Goal: Information Seeking & Learning: Learn about a topic

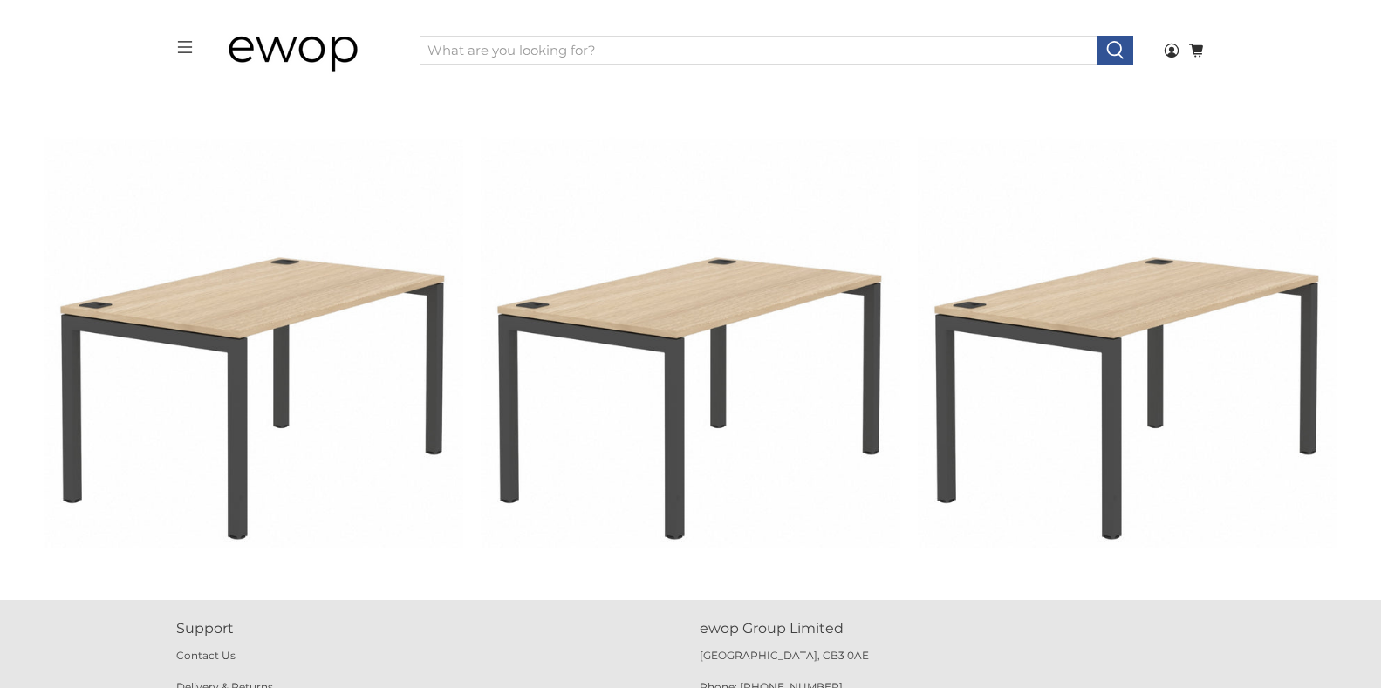
scroll to position [3230, 0]
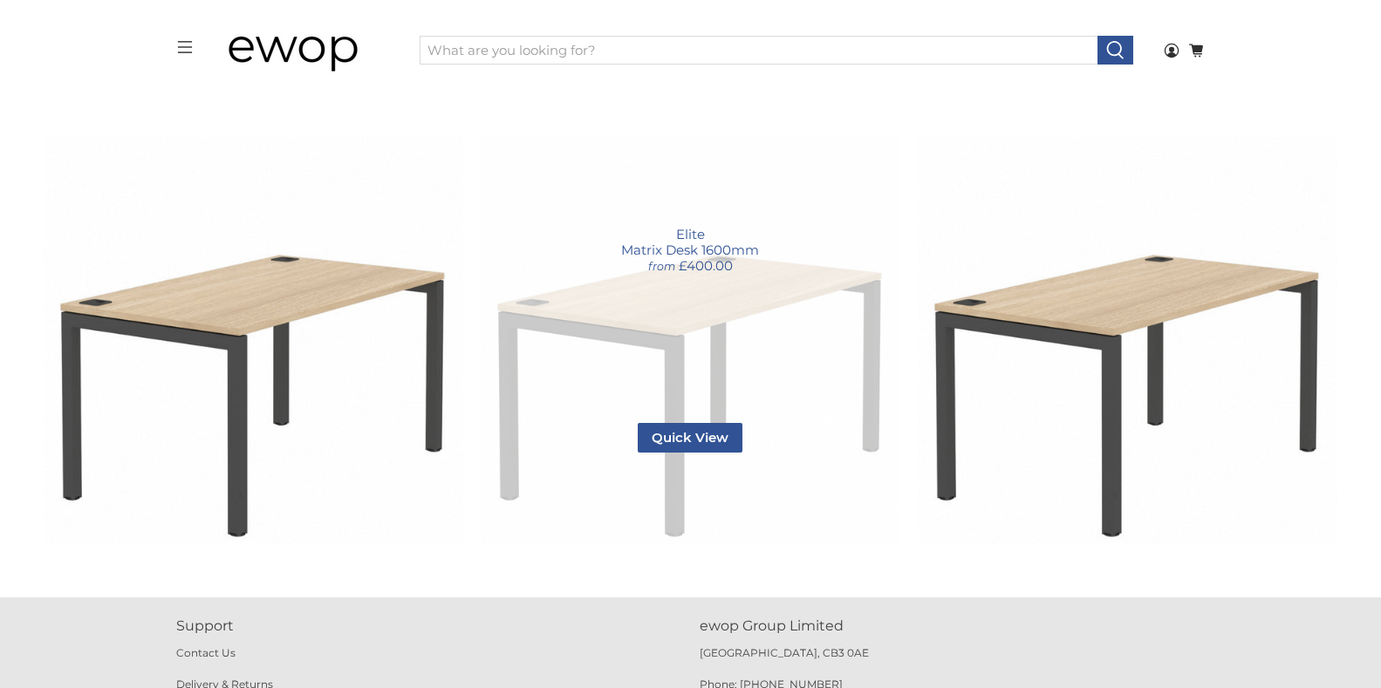
drag, startPoint x: 601, startPoint y: 304, endPoint x: 583, endPoint y: 316, distance: 20.8
click at [583, 316] on link "Matrix Desk 1600mm" at bounding box center [690, 335] width 419 height 419
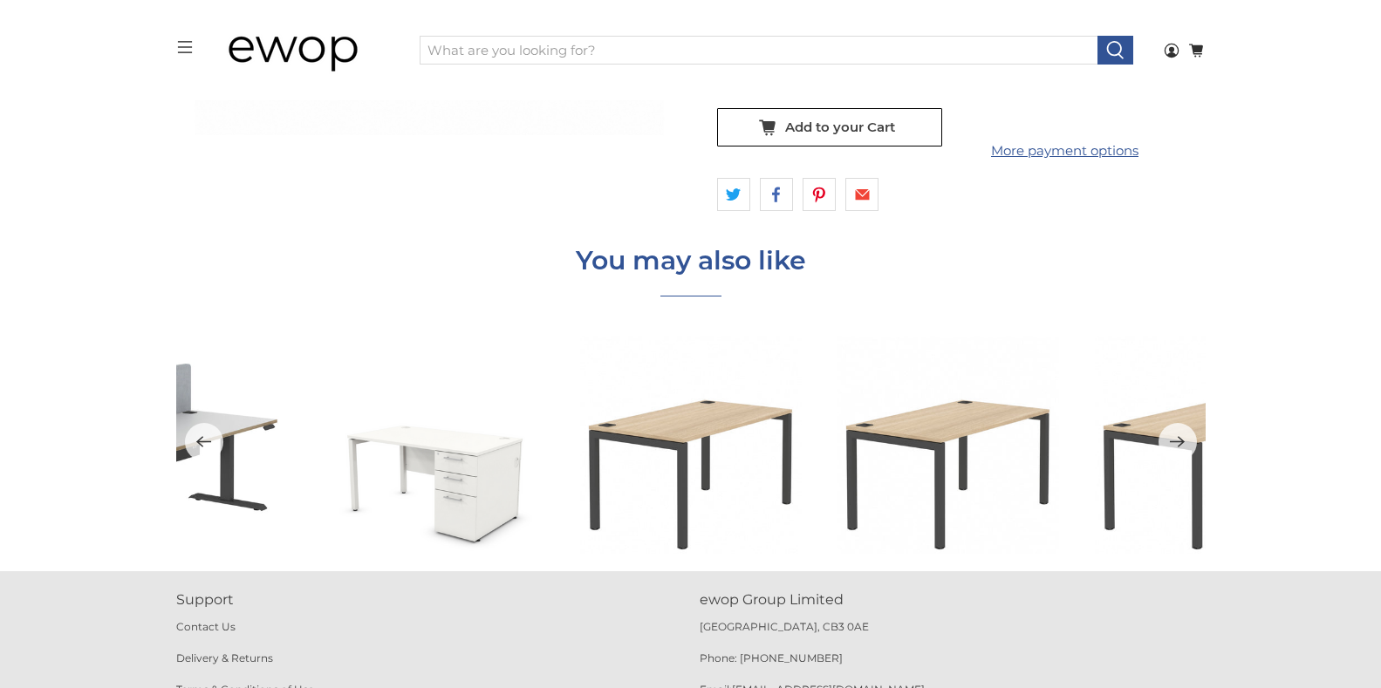
scroll to position [8462, 0]
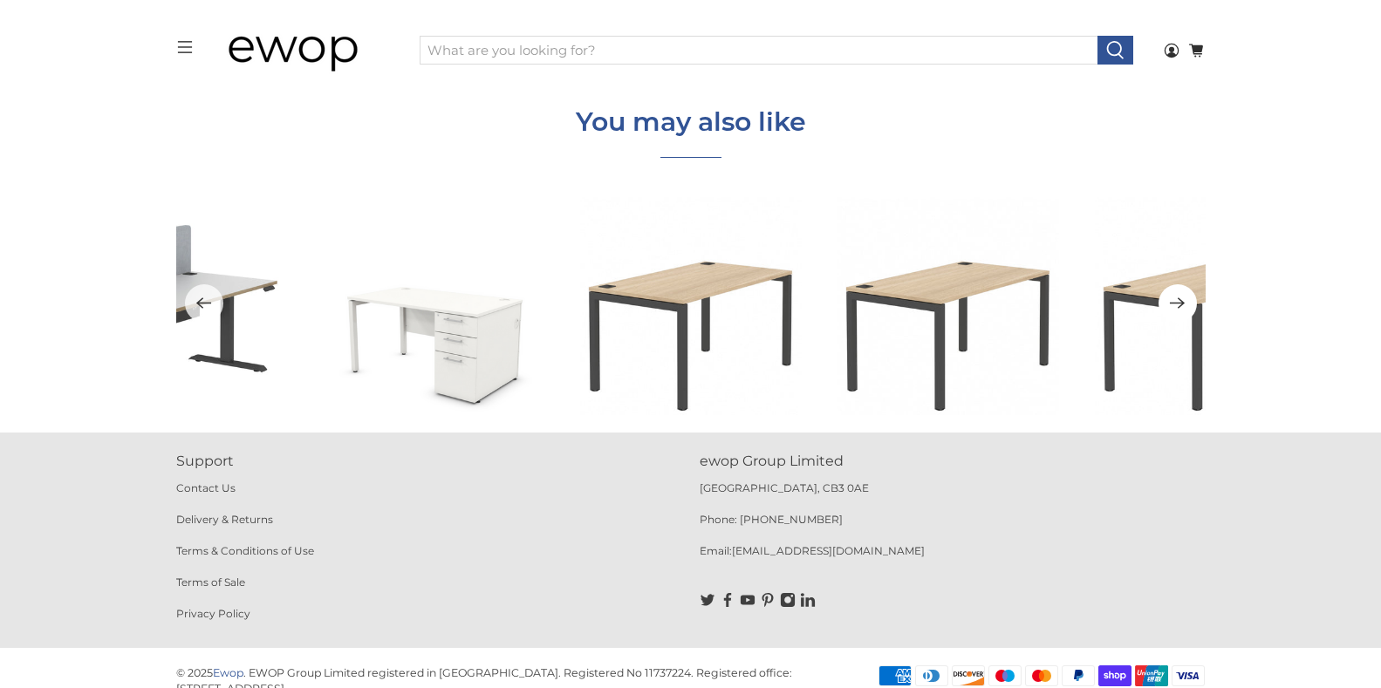
click at [1173, 296] on icon "Next" at bounding box center [1177, 303] width 17 height 22
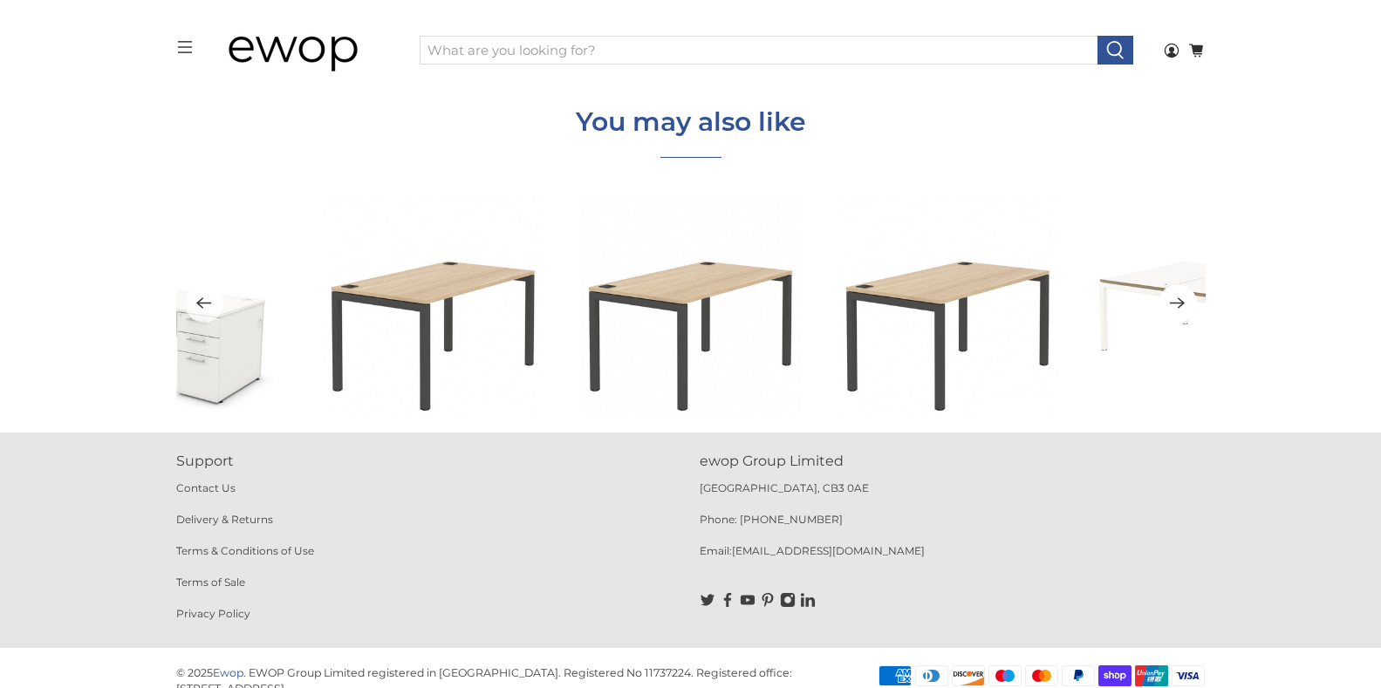
click at [1171, 294] on icon "Next" at bounding box center [1177, 303] width 17 height 22
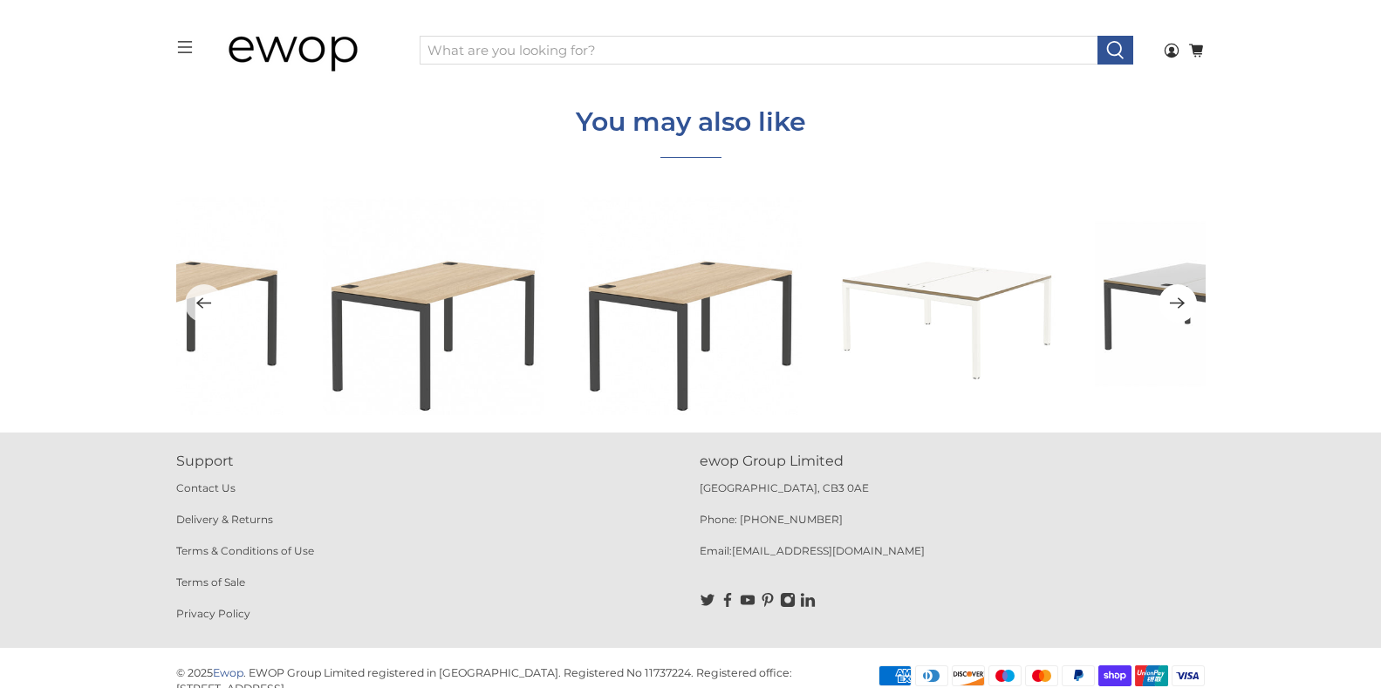
click at [1171, 294] on icon "Next" at bounding box center [1177, 303] width 17 height 22
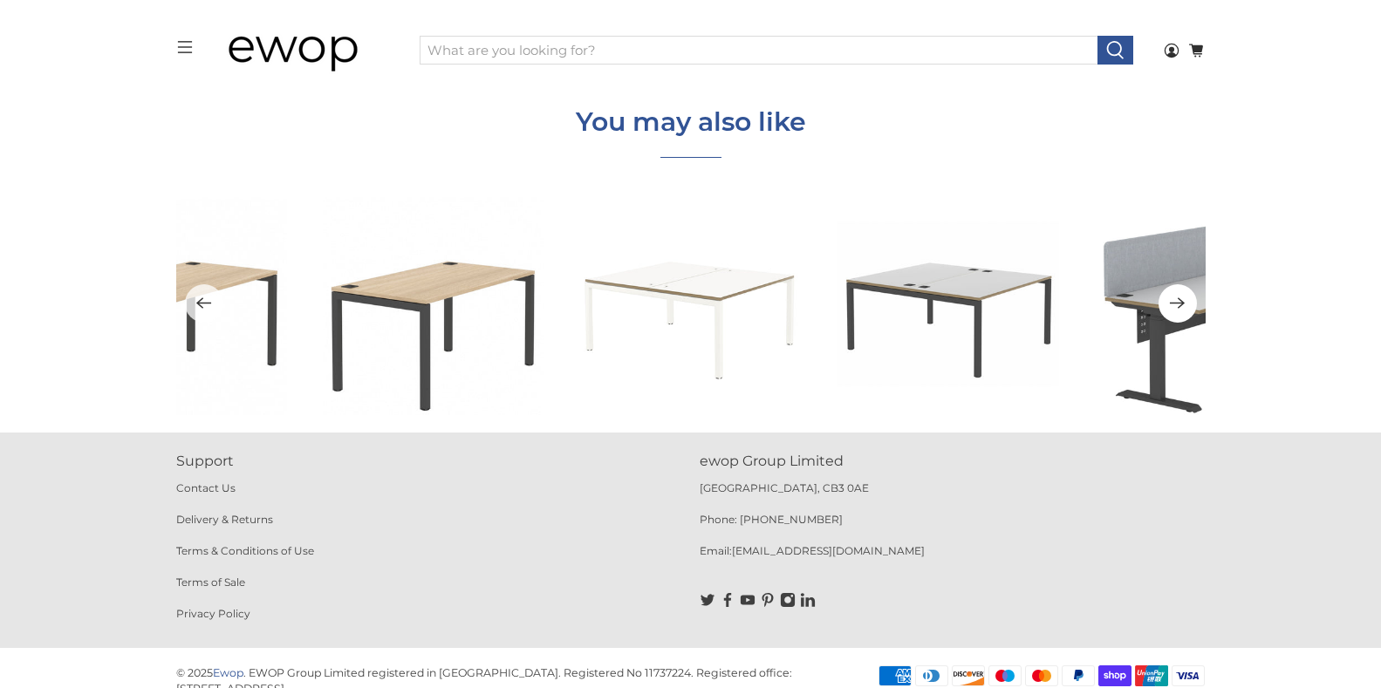
click at [1171, 294] on icon "Next" at bounding box center [1177, 303] width 17 height 22
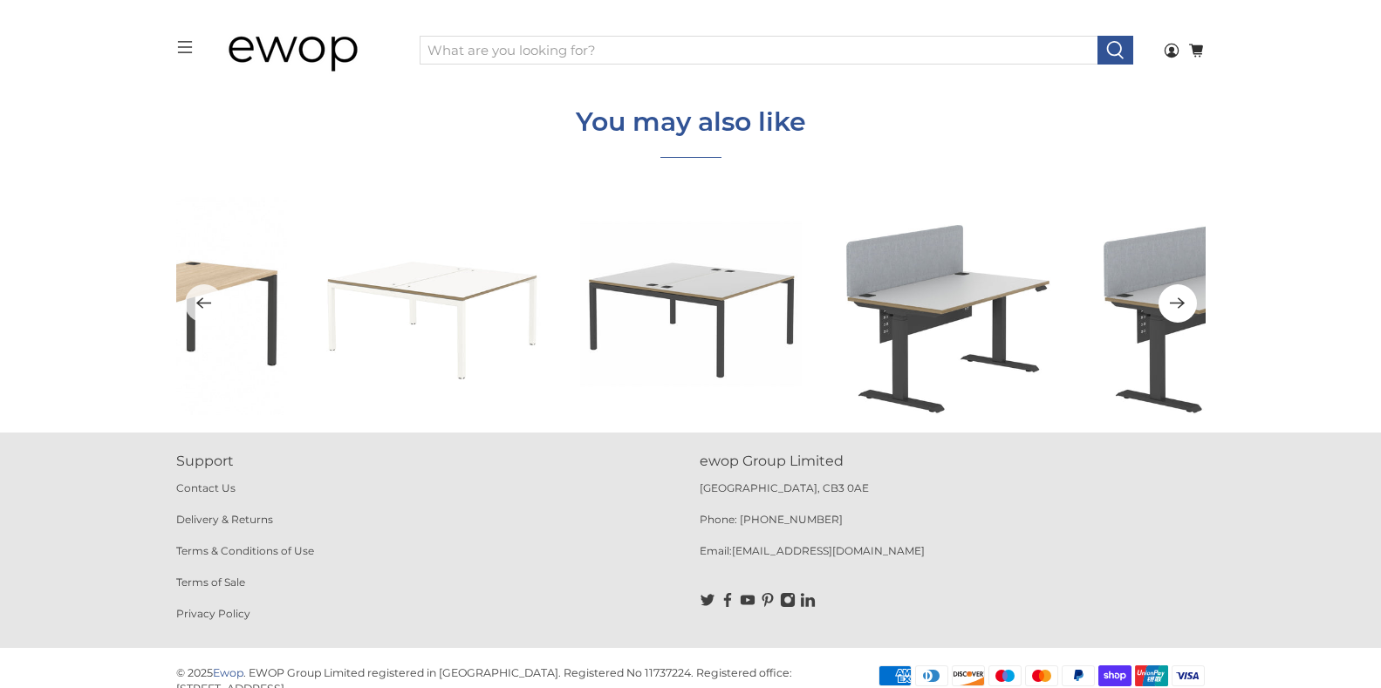
click at [1175, 294] on icon "Next" at bounding box center [1177, 303] width 17 height 22
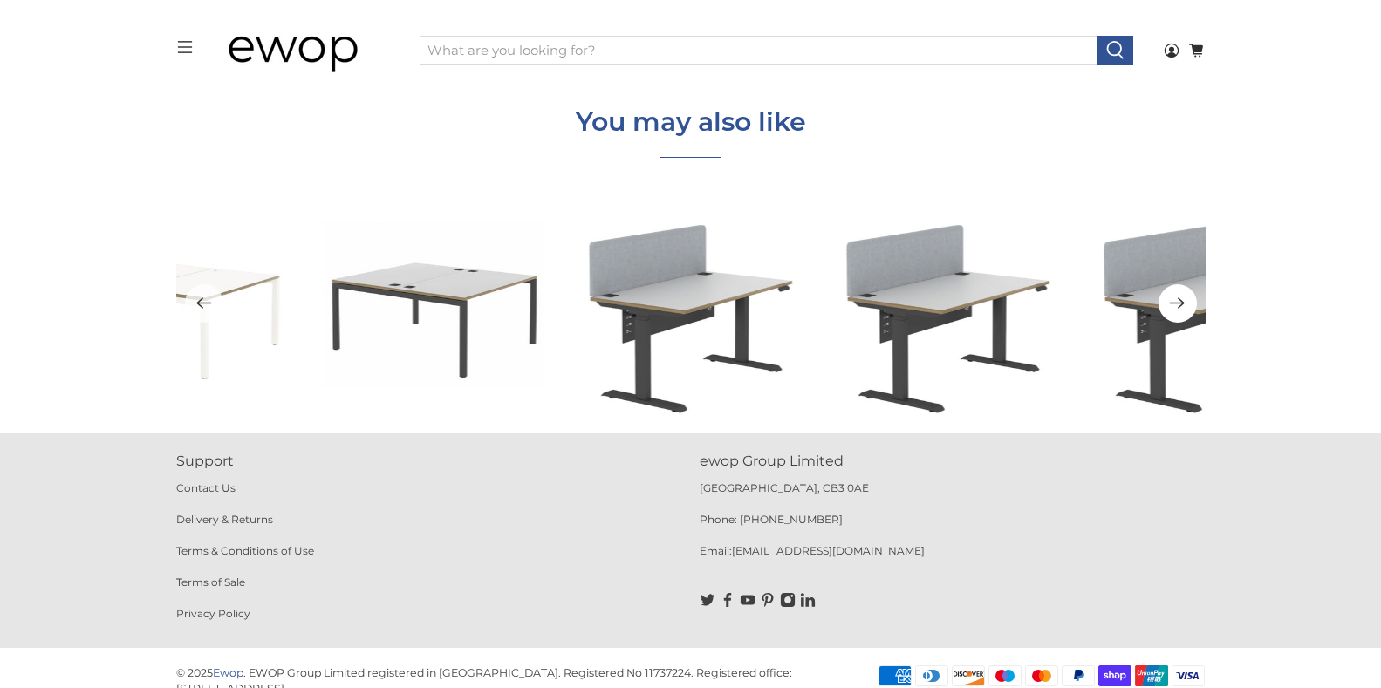
click at [1175, 294] on icon "Next" at bounding box center [1177, 303] width 17 height 22
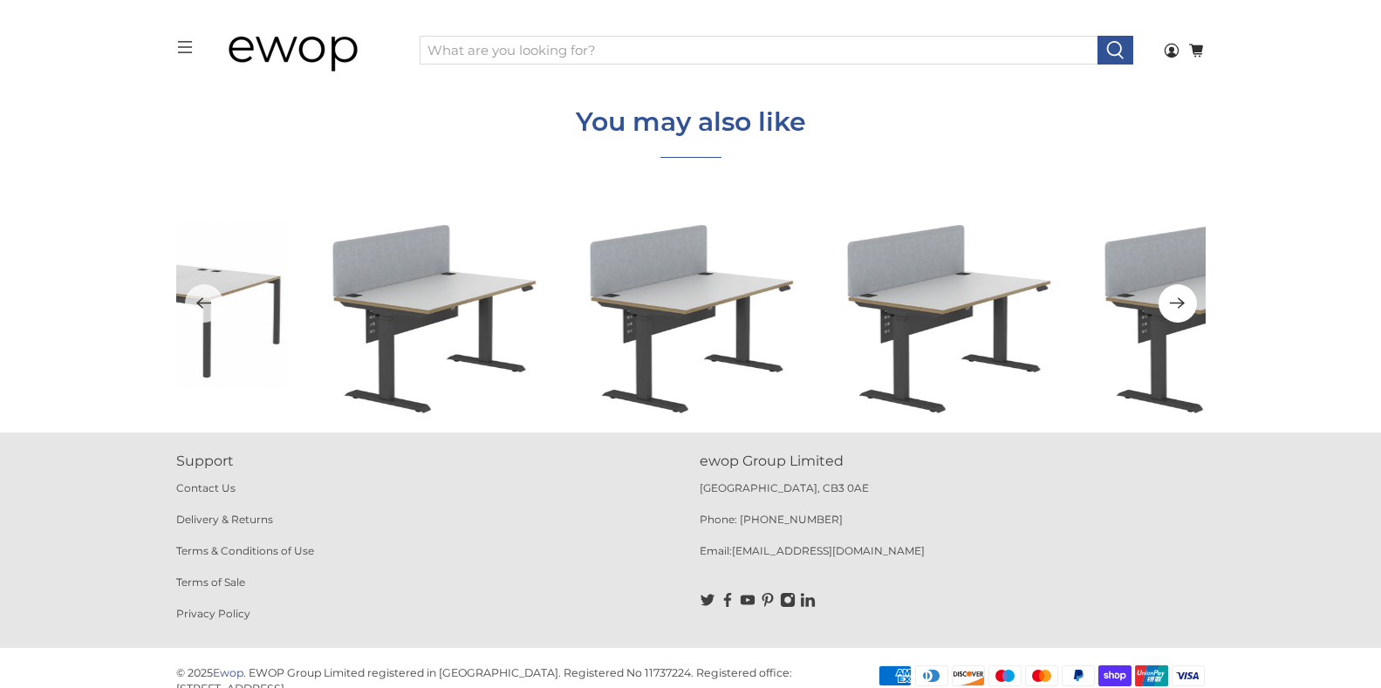
click at [1175, 294] on icon "Next" at bounding box center [1177, 303] width 17 height 22
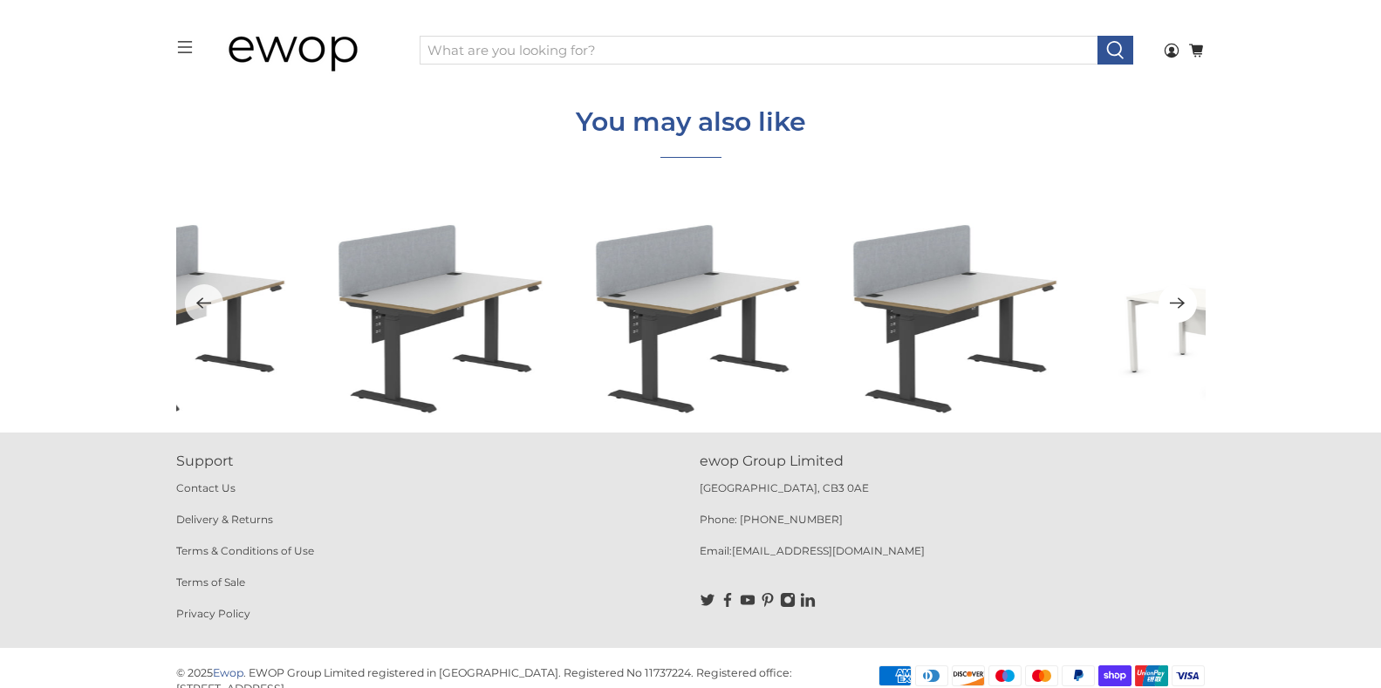
click at [1175, 294] on icon "Next" at bounding box center [1177, 303] width 17 height 22
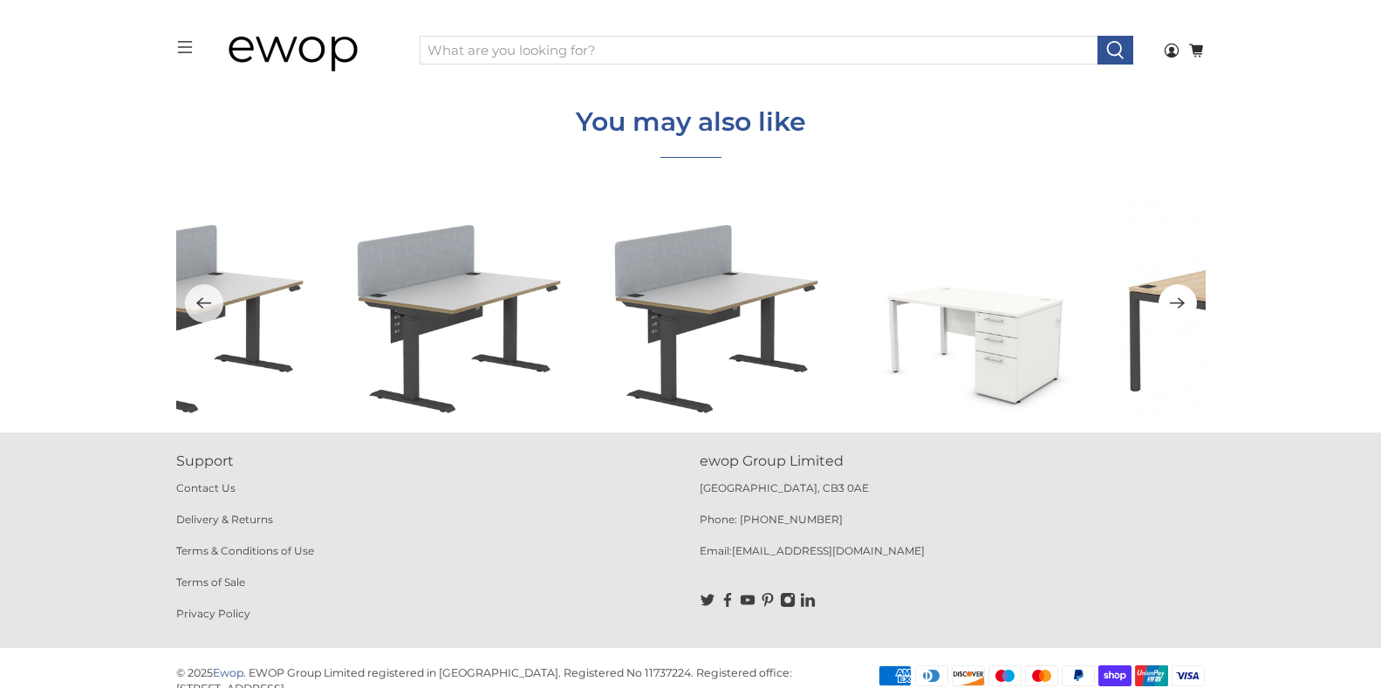
click at [1175, 294] on icon "Next" at bounding box center [1177, 303] width 17 height 22
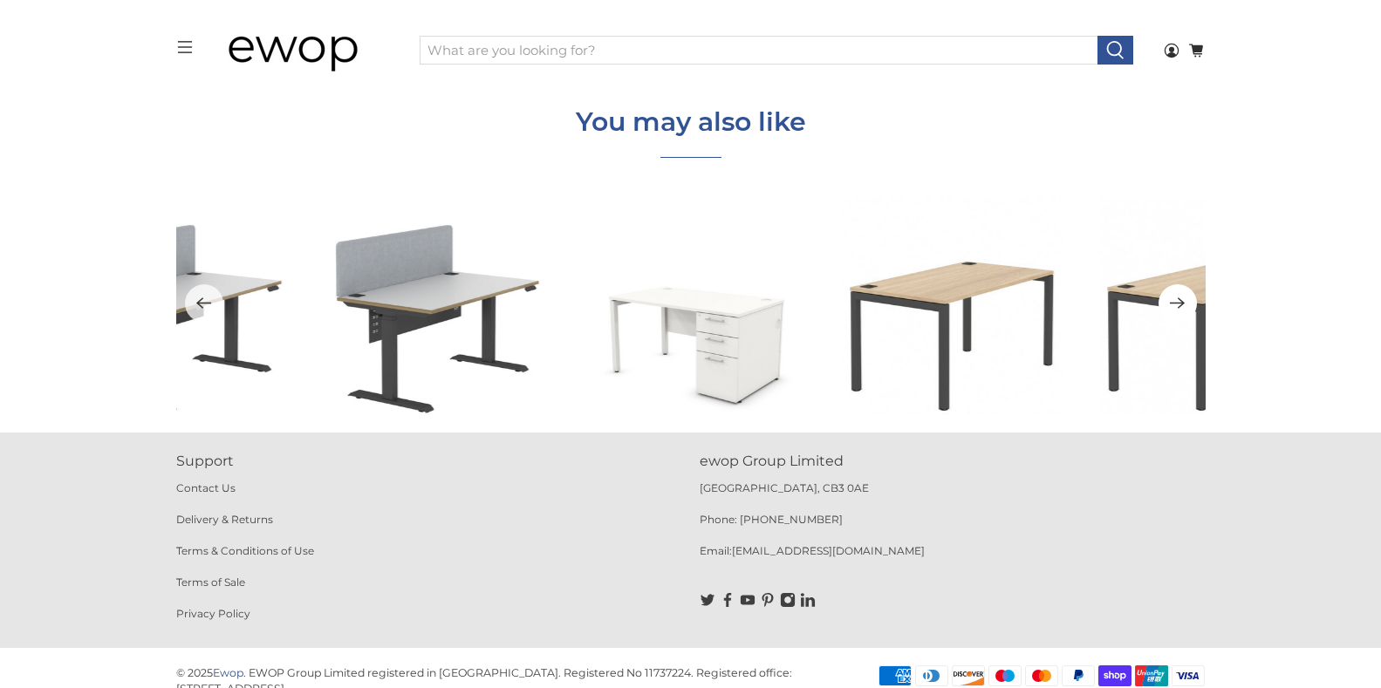
click at [1175, 294] on icon "Next" at bounding box center [1177, 303] width 17 height 22
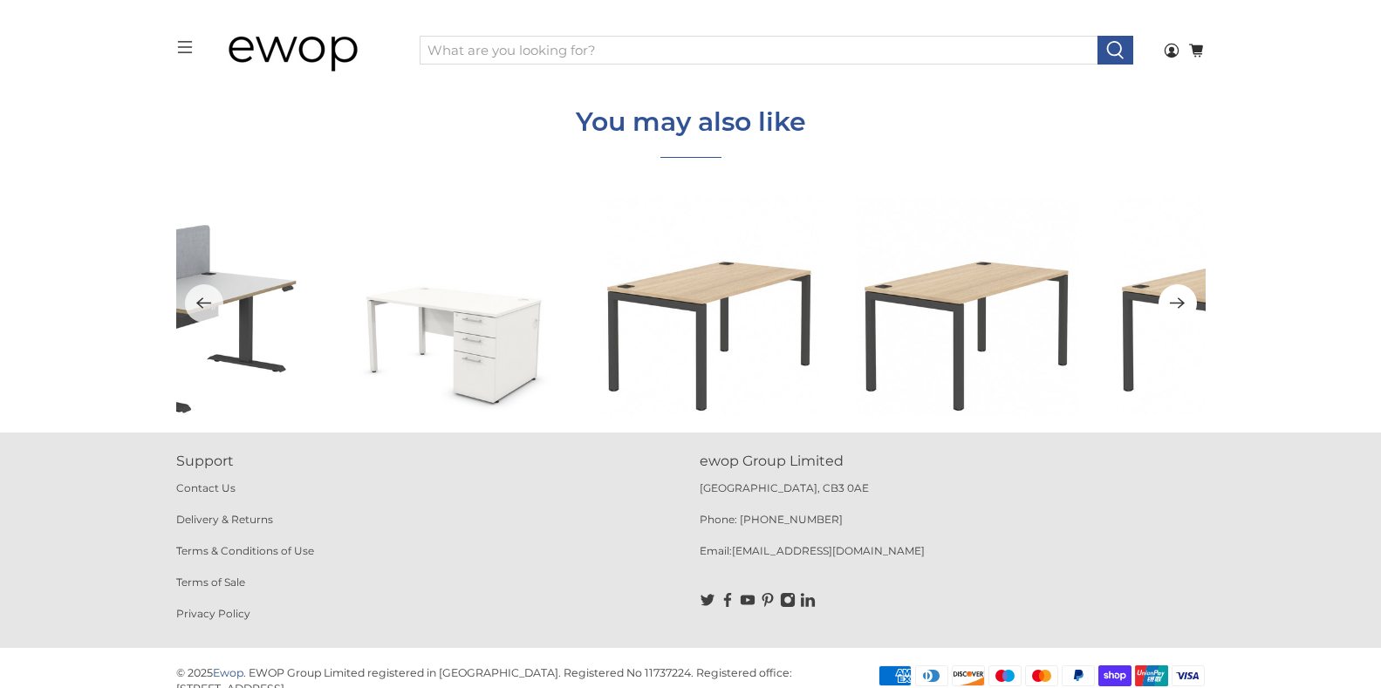
click at [1175, 294] on icon "Next" at bounding box center [1177, 303] width 17 height 22
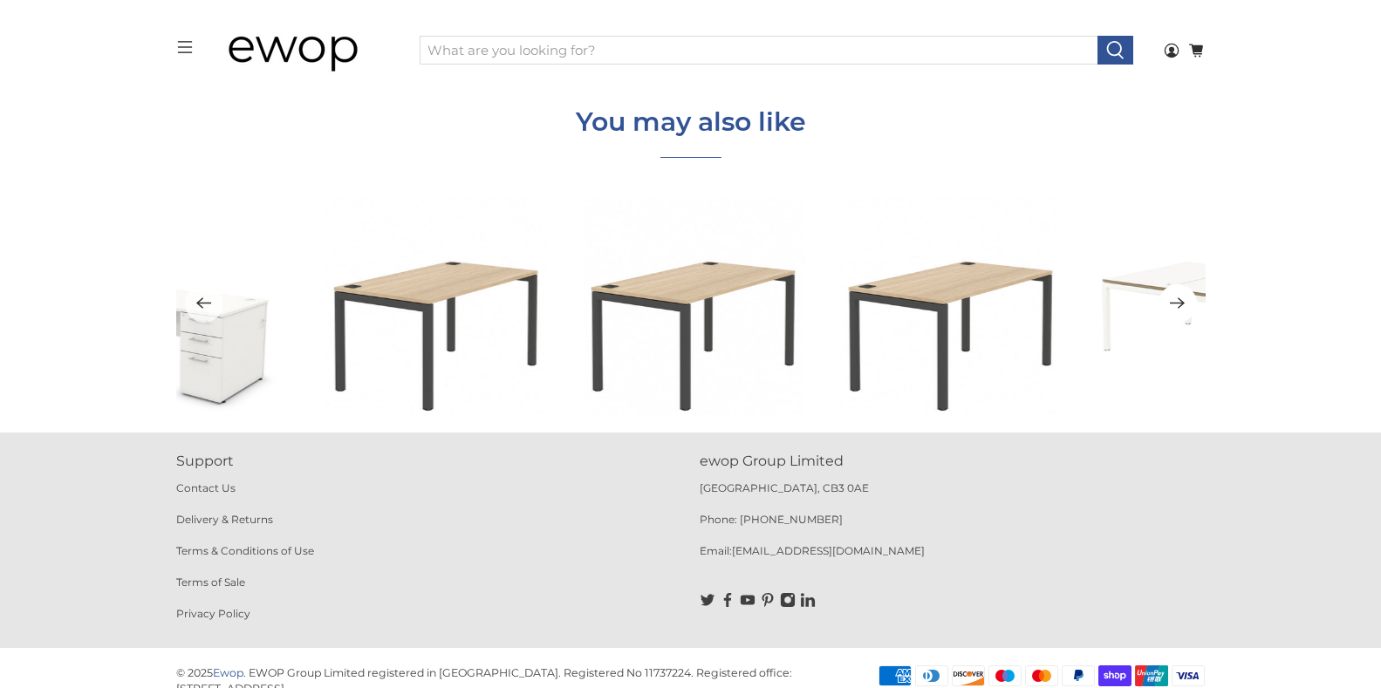
click at [1175, 294] on icon "Next" at bounding box center [1177, 303] width 17 height 22
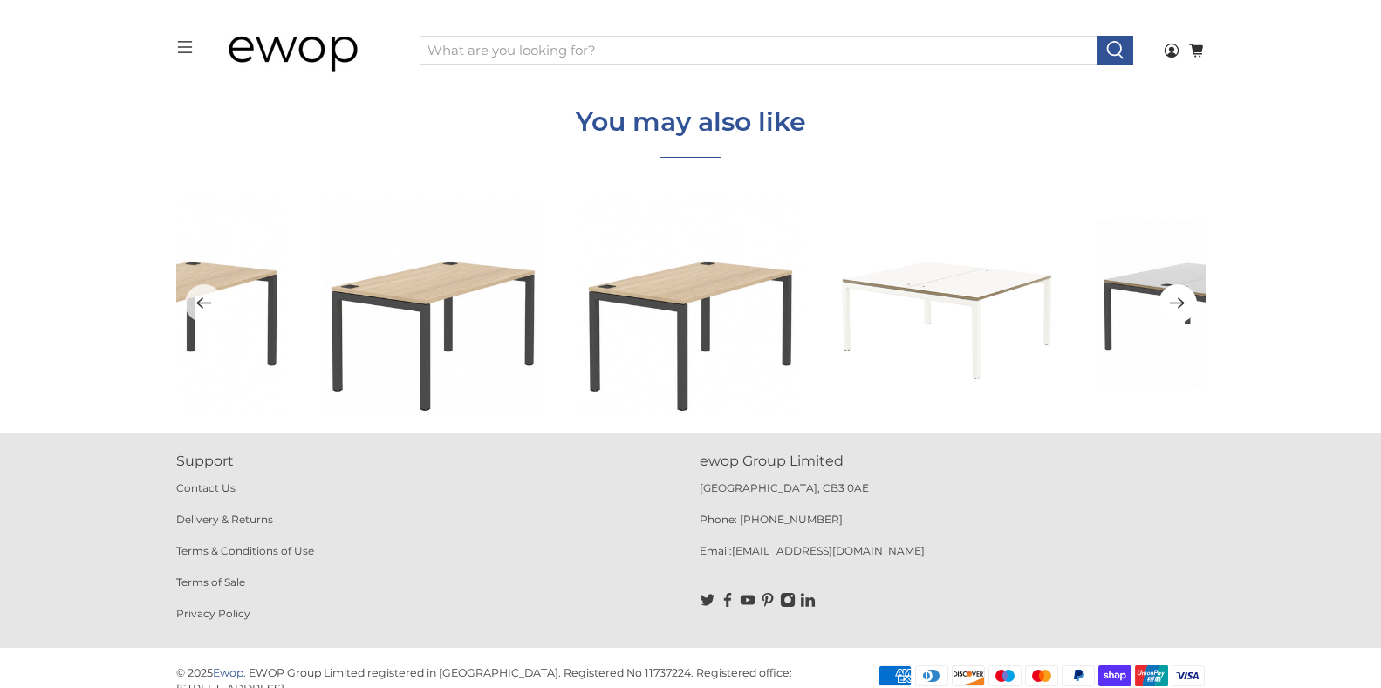
click at [1175, 294] on icon "Next" at bounding box center [1177, 303] width 17 height 22
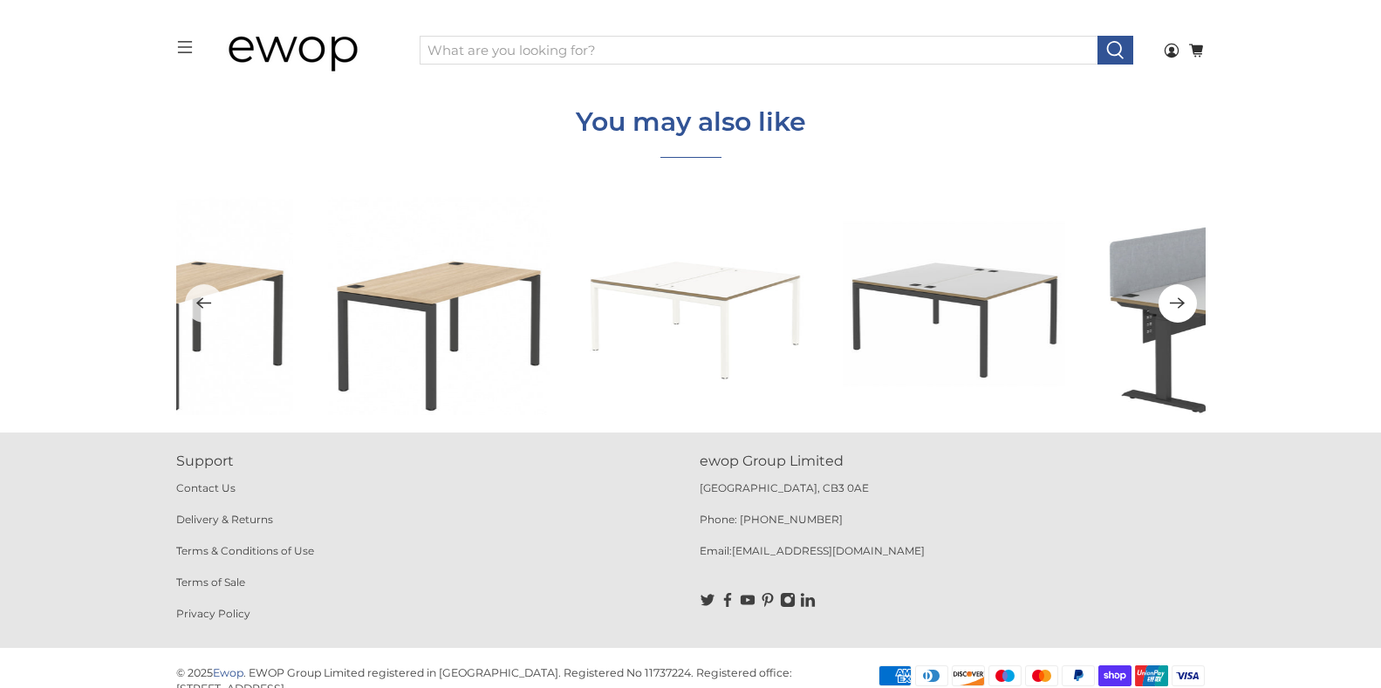
click at [1175, 294] on icon "Next" at bounding box center [1177, 303] width 17 height 22
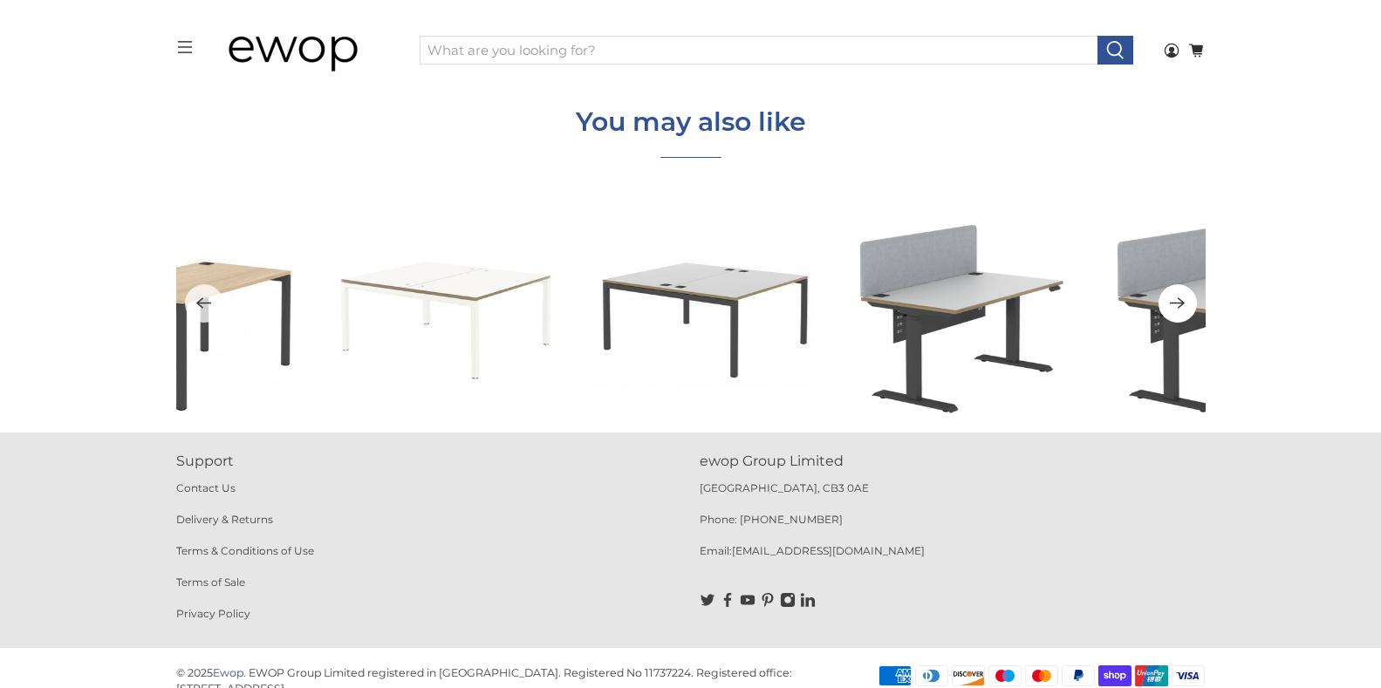
click at [1175, 294] on icon "Next" at bounding box center [1177, 303] width 17 height 22
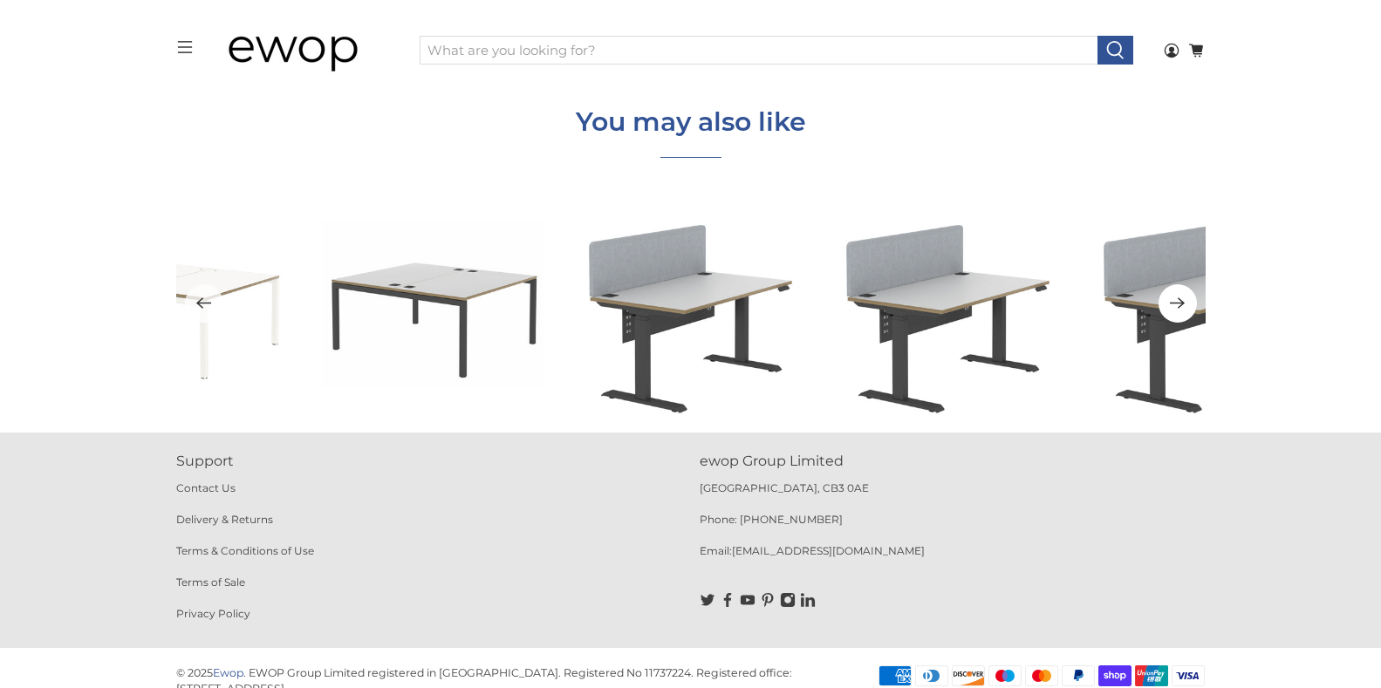
click at [1175, 294] on icon "Next" at bounding box center [1177, 303] width 17 height 22
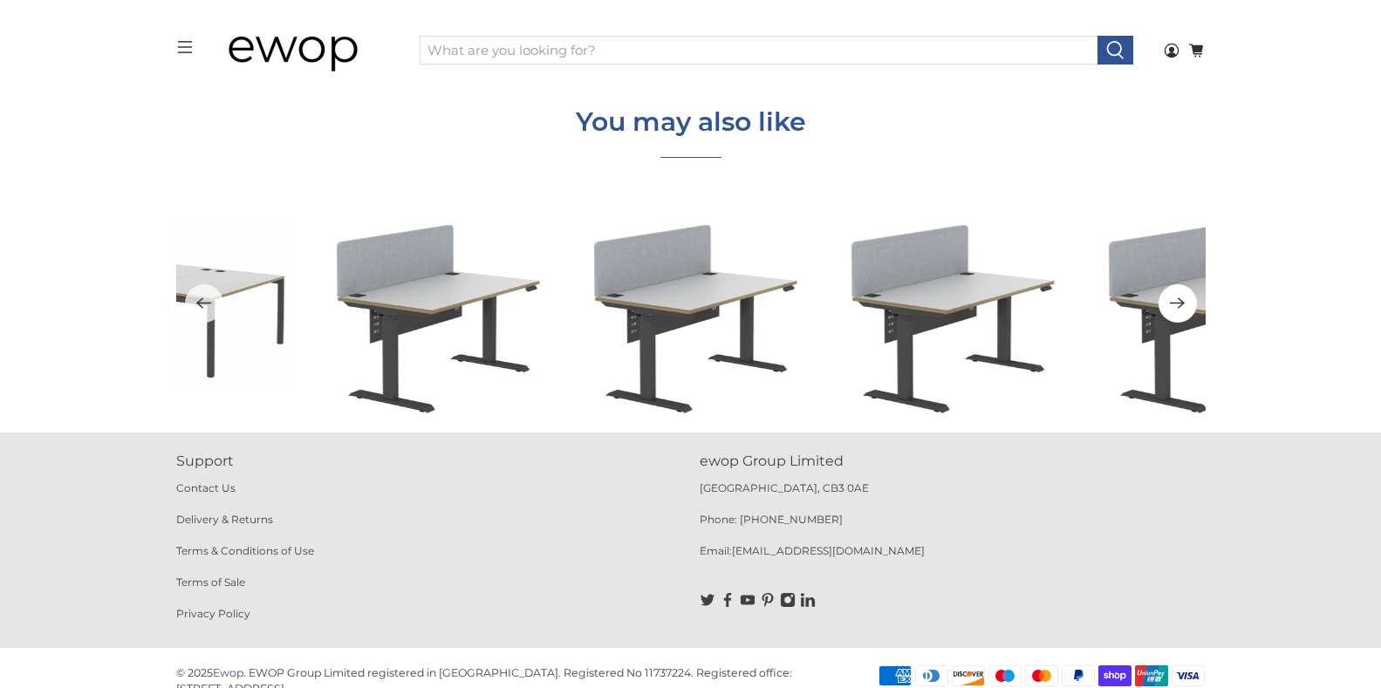
click at [1175, 294] on icon "Next" at bounding box center [1177, 303] width 17 height 22
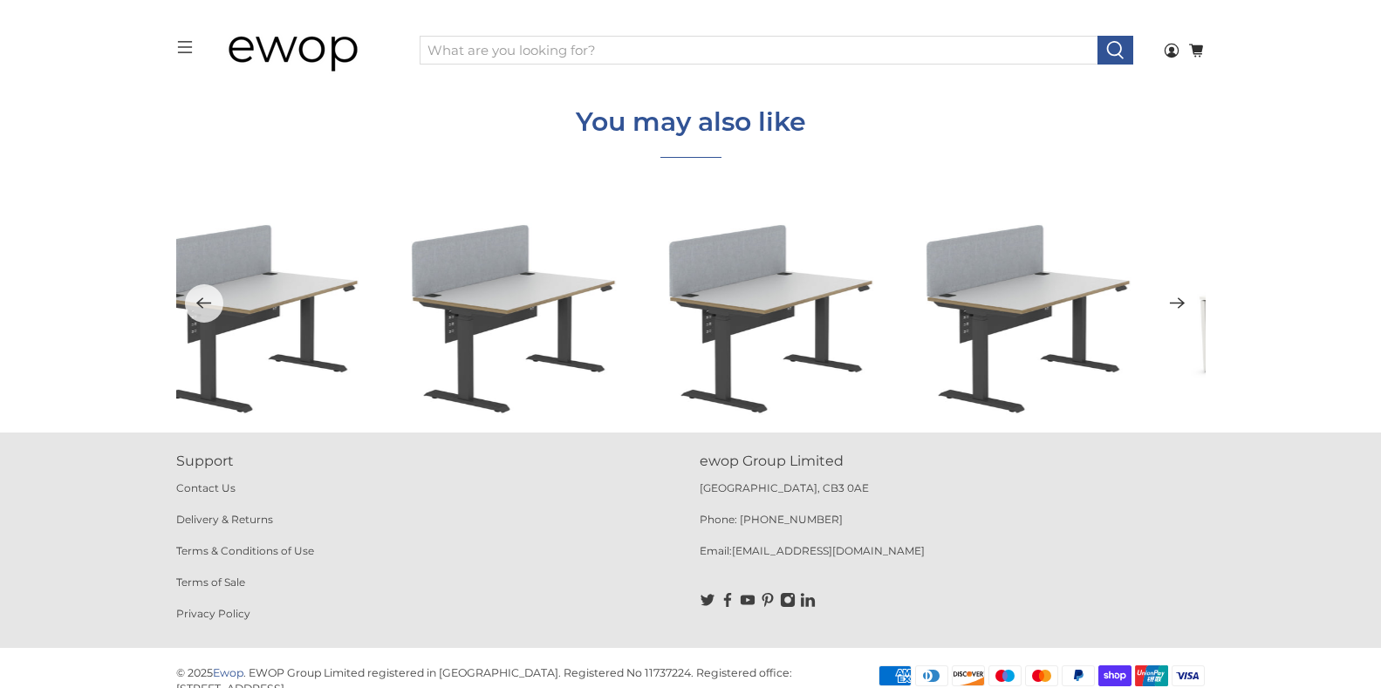
click at [1175, 294] on icon "Next" at bounding box center [1177, 303] width 17 height 22
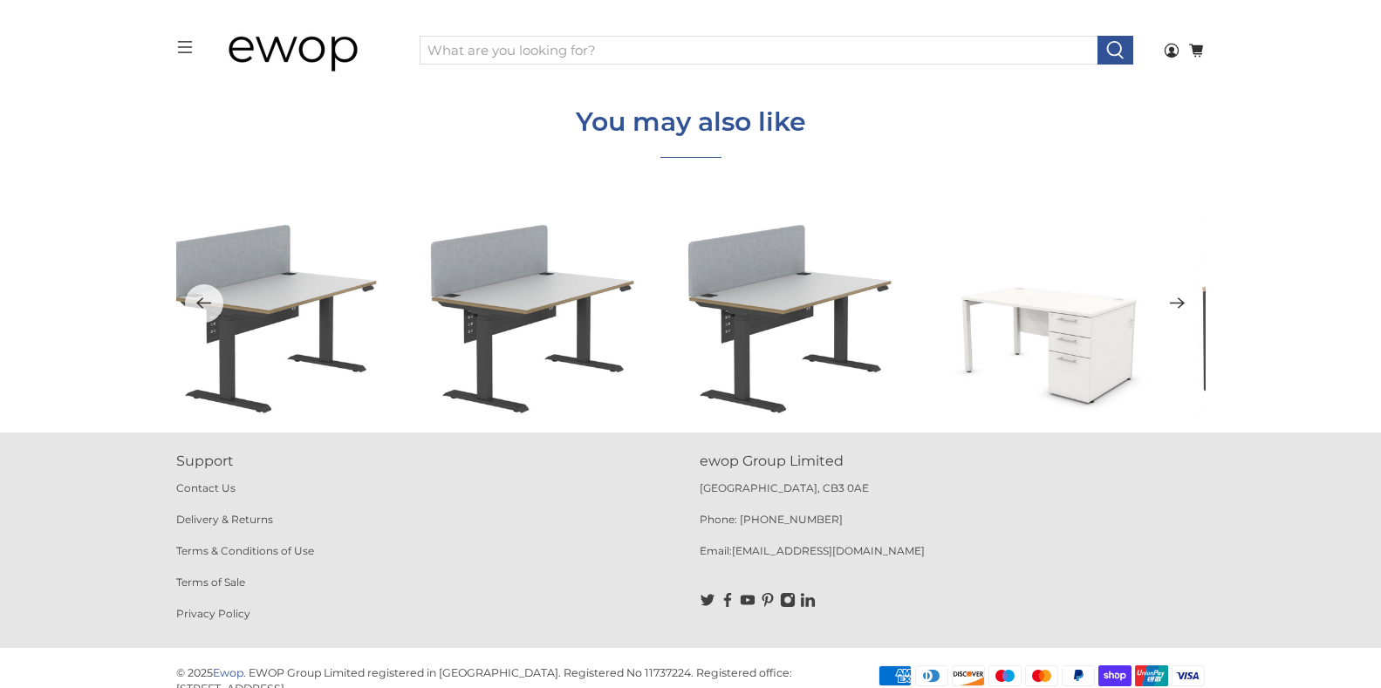
click at [1175, 294] on icon "Next" at bounding box center [1177, 303] width 17 height 22
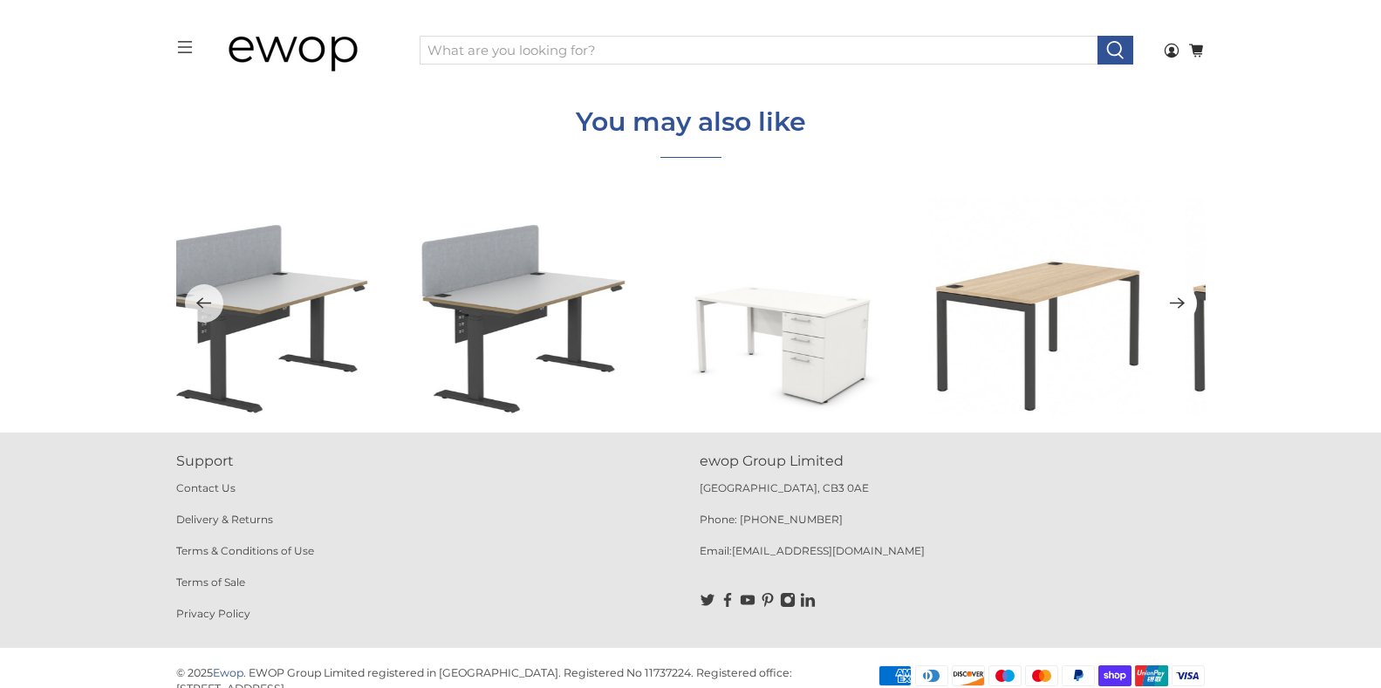
click at [1175, 294] on icon "Next" at bounding box center [1177, 303] width 17 height 22
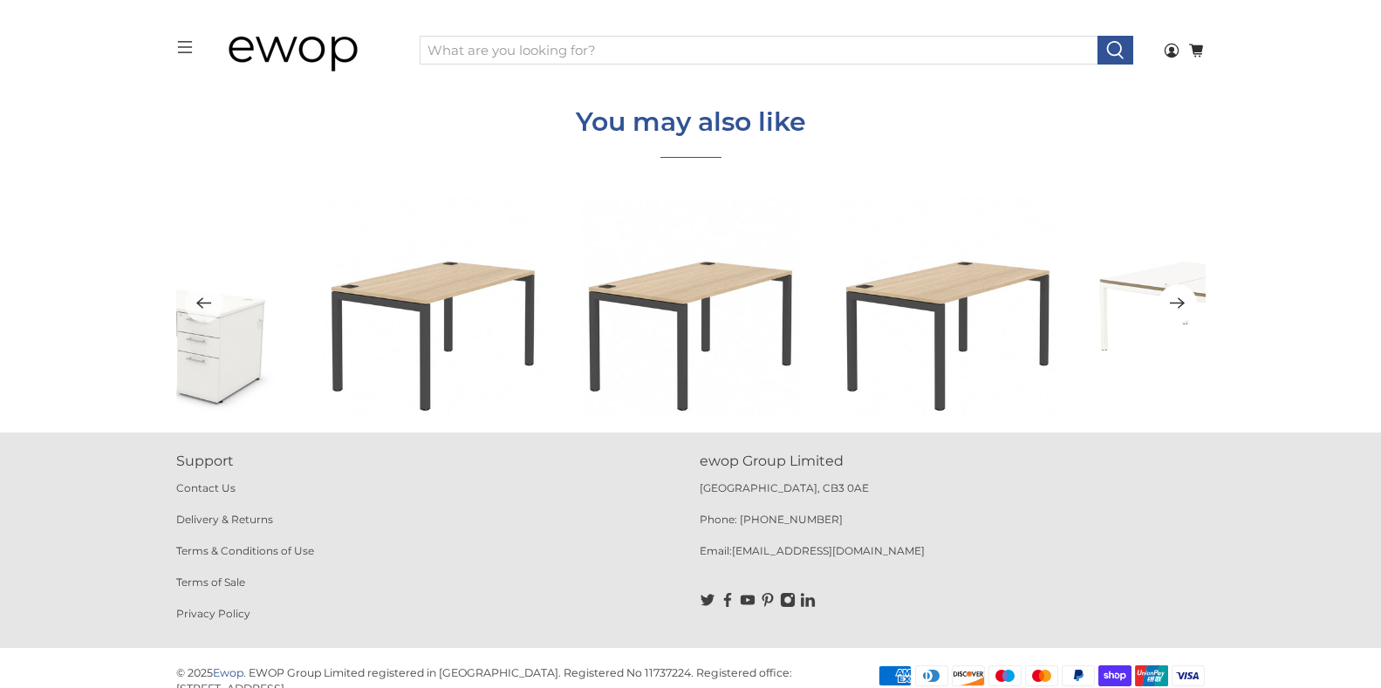
click at [1175, 294] on icon "Next" at bounding box center [1177, 303] width 17 height 22
